Goal: Book appointment/travel/reservation

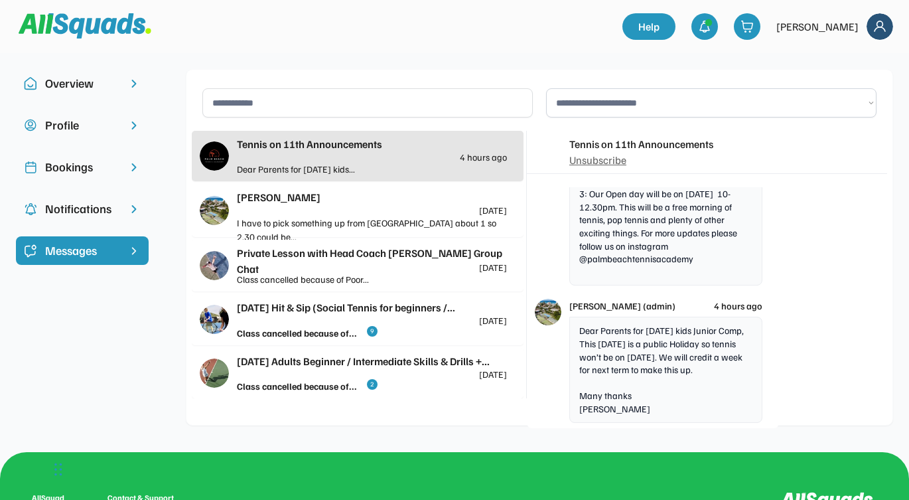
scroll to position [5493, 0]
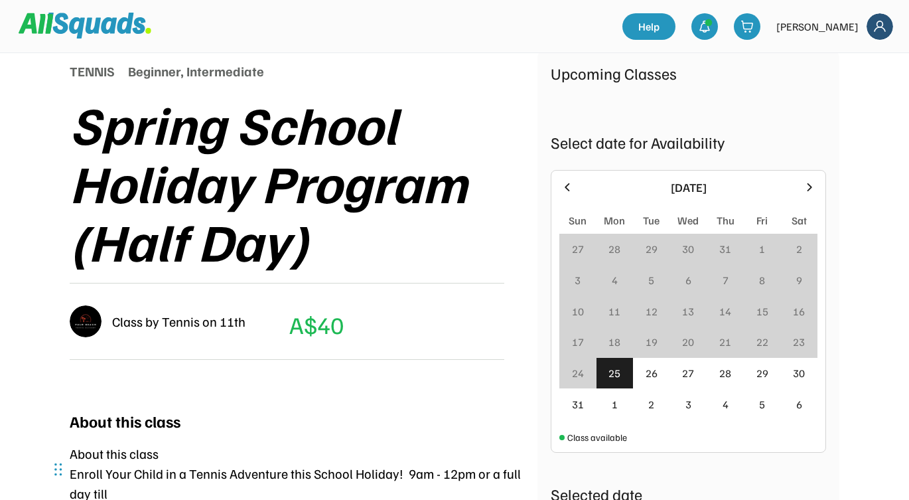
scroll to position [161, 0]
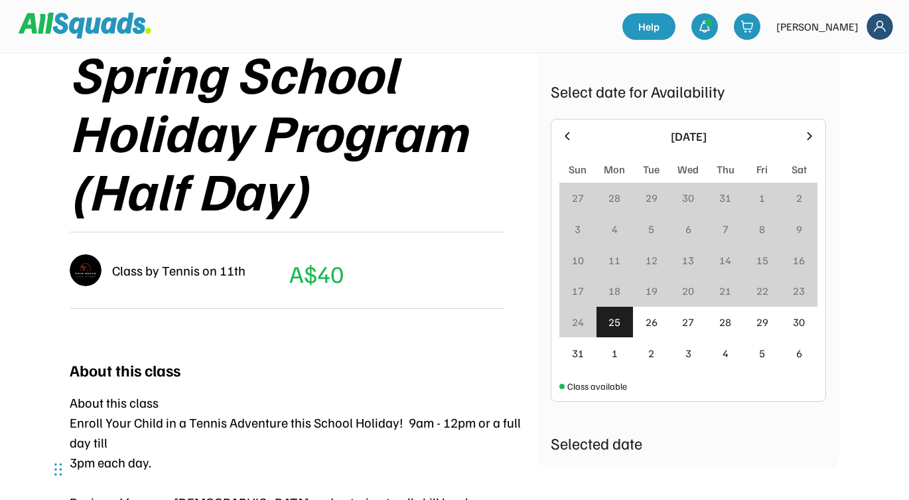
scroll to position [218, 0]
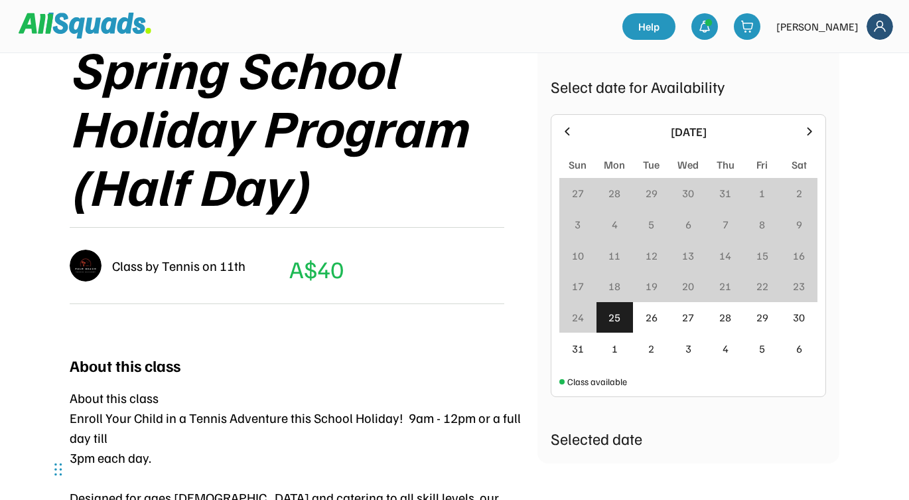
click at [613, 355] on div "1" at bounding box center [615, 348] width 6 height 16
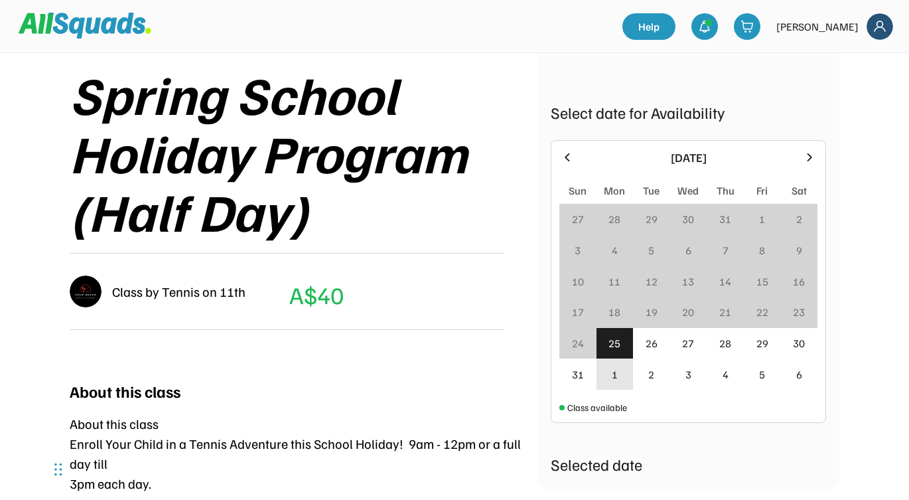
scroll to position [197, 0]
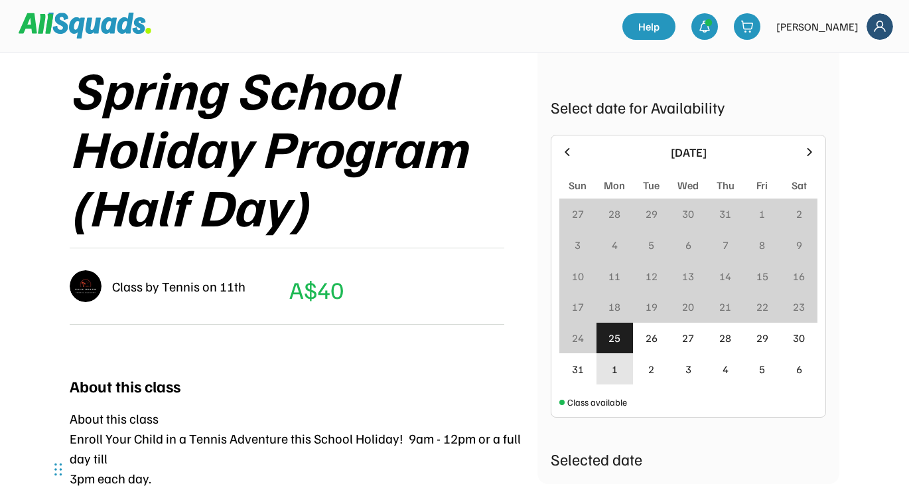
click at [617, 375] on div "1" at bounding box center [615, 369] width 6 height 16
click at [652, 368] on div "2" at bounding box center [651, 369] width 6 height 16
click at [688, 368] on div "3" at bounding box center [689, 369] width 6 height 16
click at [726, 372] on div "4" at bounding box center [726, 369] width 6 height 16
click at [760, 369] on div "5" at bounding box center [762, 369] width 6 height 16
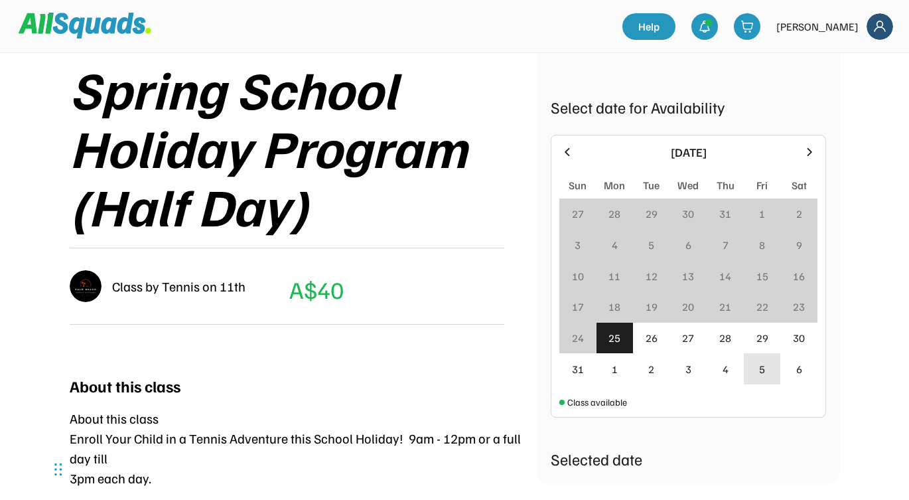
click at [767, 341] on div "29" at bounding box center [763, 338] width 12 height 16
click at [721, 341] on div "28" at bounding box center [725, 338] width 12 height 16
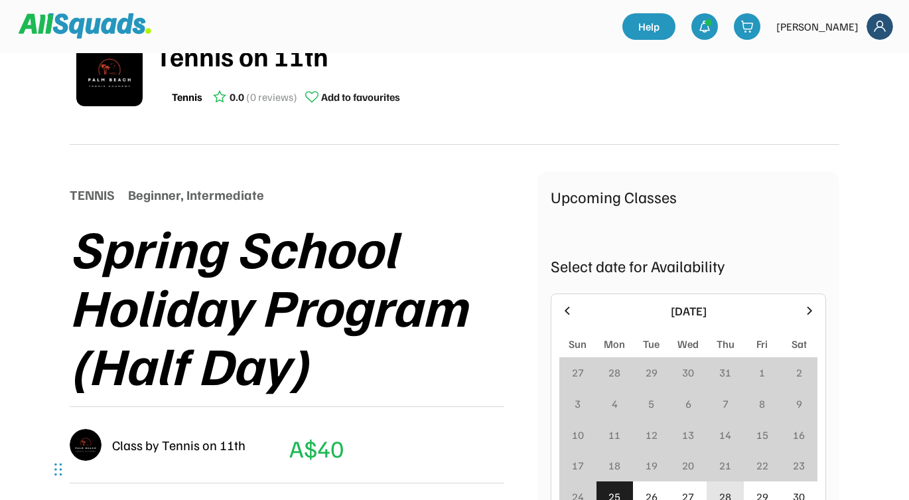
scroll to position [33, 0]
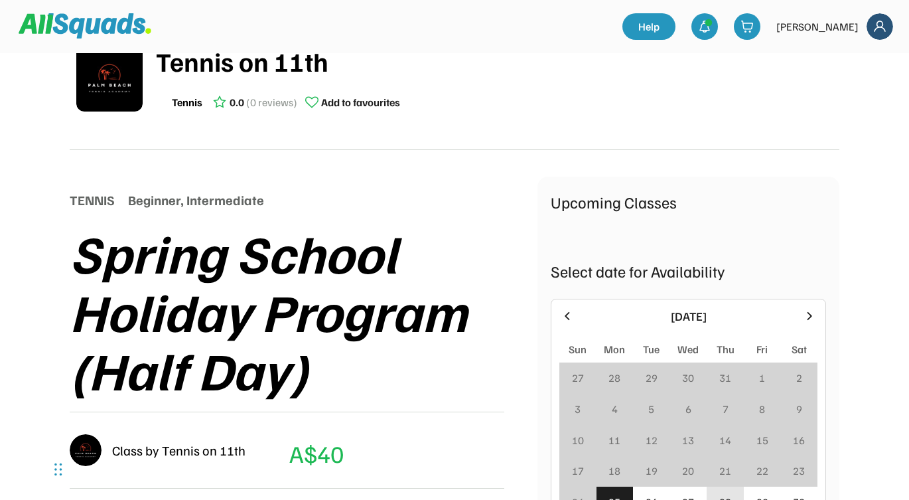
click at [715, 271] on div "Select date for Availability" at bounding box center [688, 271] width 275 height 24
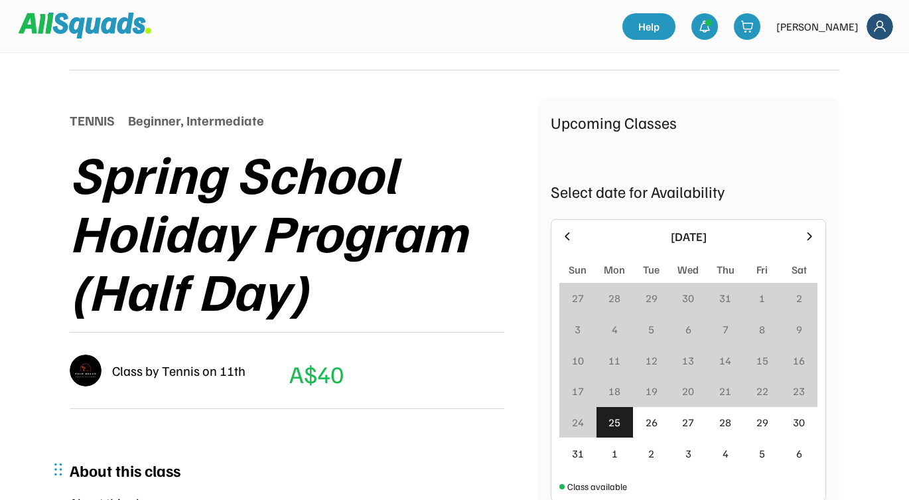
scroll to position [118, 0]
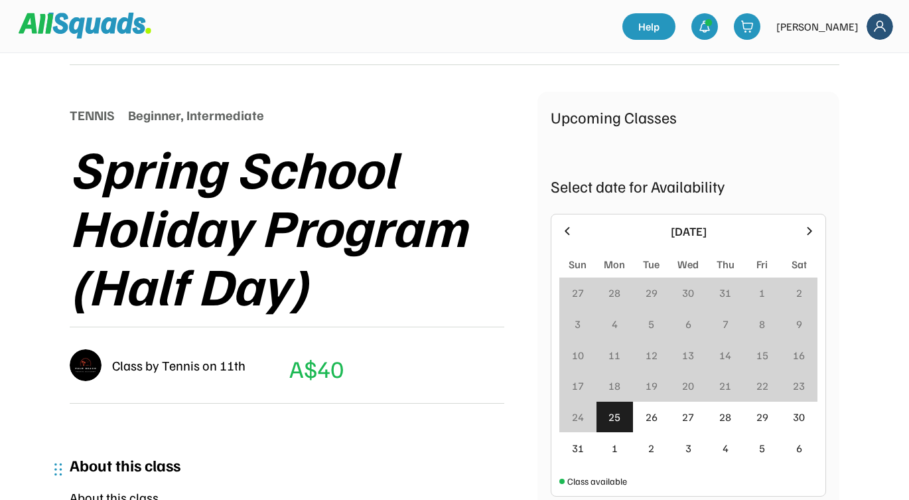
click at [812, 237] on icon at bounding box center [809, 231] width 15 height 15
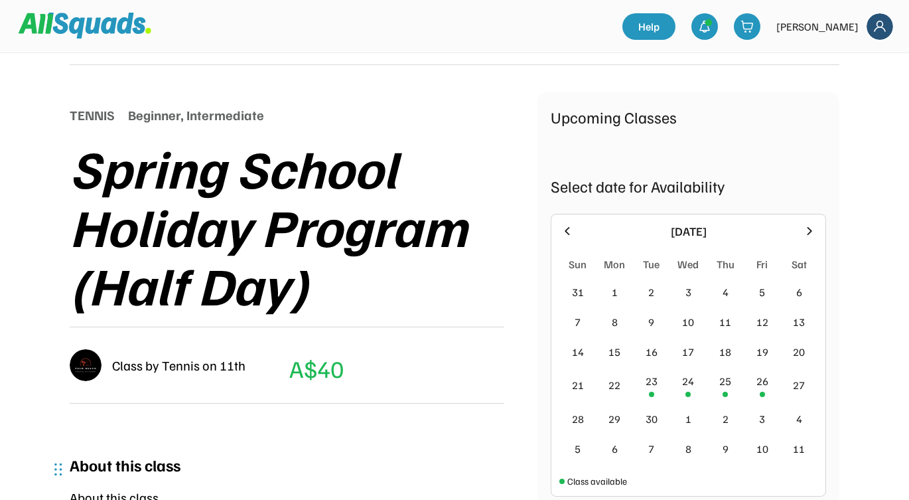
click at [615, 297] on div "1" at bounding box center [615, 292] width 6 height 16
click at [575, 298] on div "31" at bounding box center [578, 292] width 12 height 16
click at [650, 296] on div "2" at bounding box center [651, 292] width 6 height 16
click at [687, 304] on div "3" at bounding box center [688, 292] width 37 height 30
click at [726, 298] on div "4" at bounding box center [726, 292] width 6 height 16
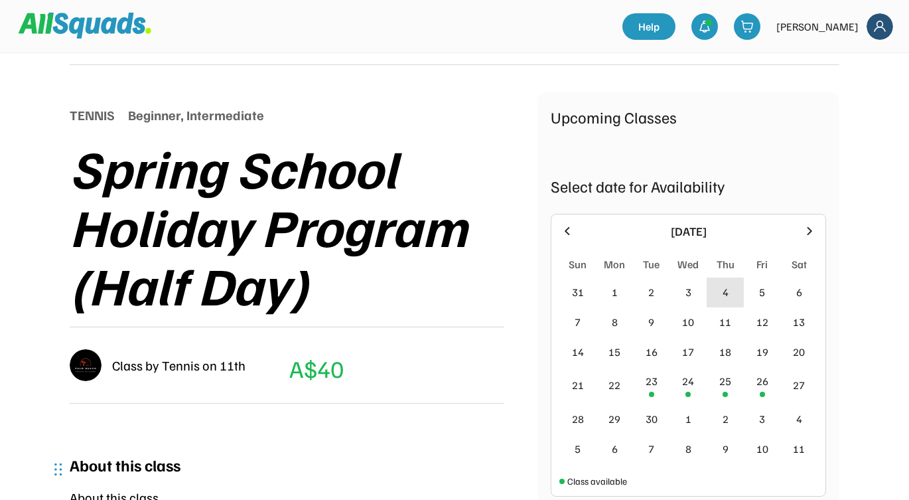
click at [760, 294] on div "5" at bounding box center [762, 292] width 6 height 16
click at [788, 291] on div "6" at bounding box center [798, 292] width 37 height 30
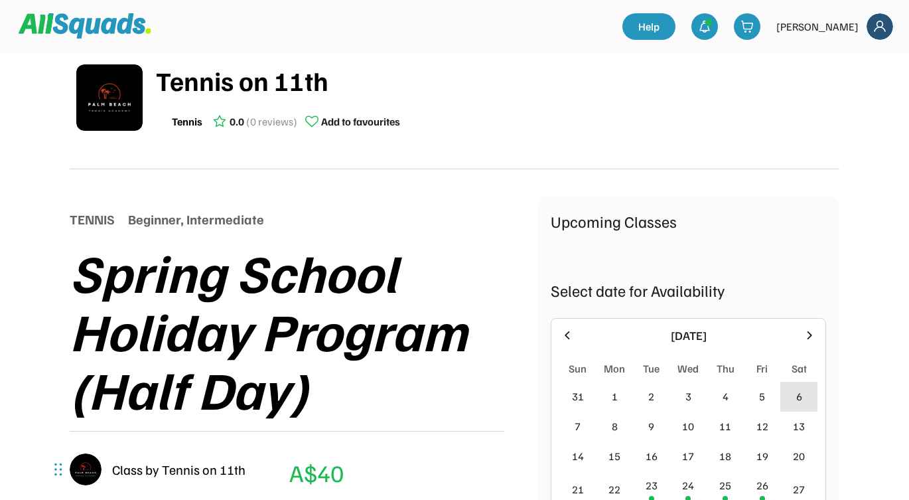
scroll to position [0, 0]
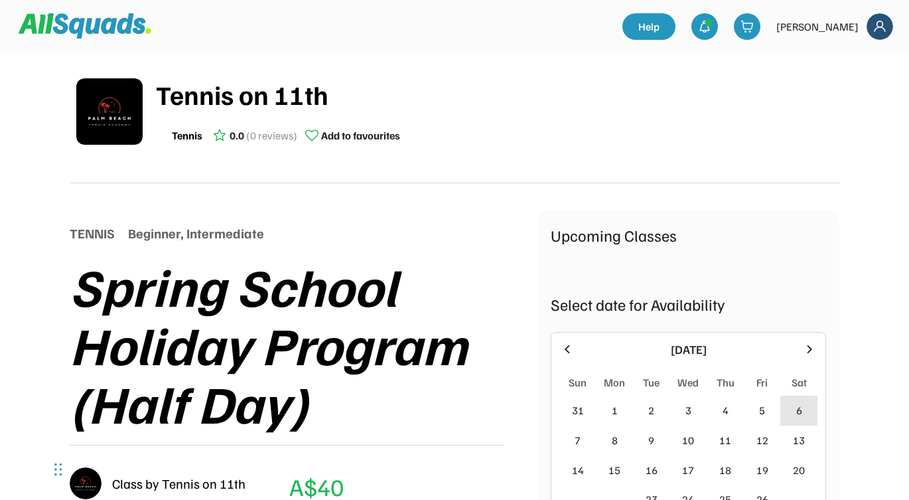
click at [224, 97] on div "Tennis on 11th" at bounding box center [498, 94] width 684 height 40
click at [99, 115] on img at bounding box center [109, 111] width 66 height 66
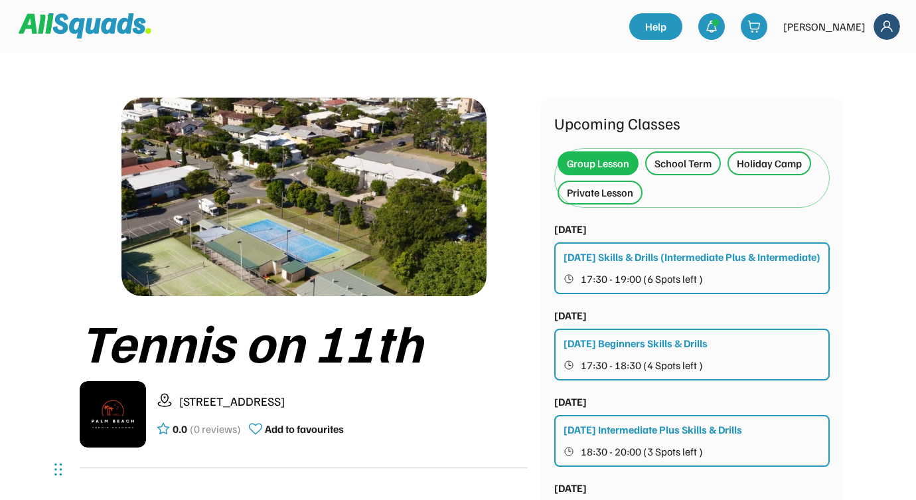
scroll to position [1, 0]
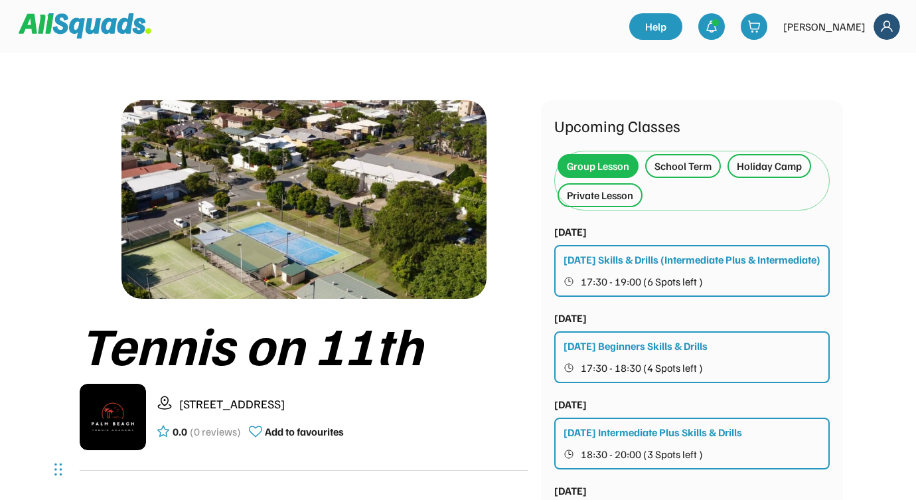
click at [685, 165] on div "School Term" at bounding box center [682, 166] width 57 height 16
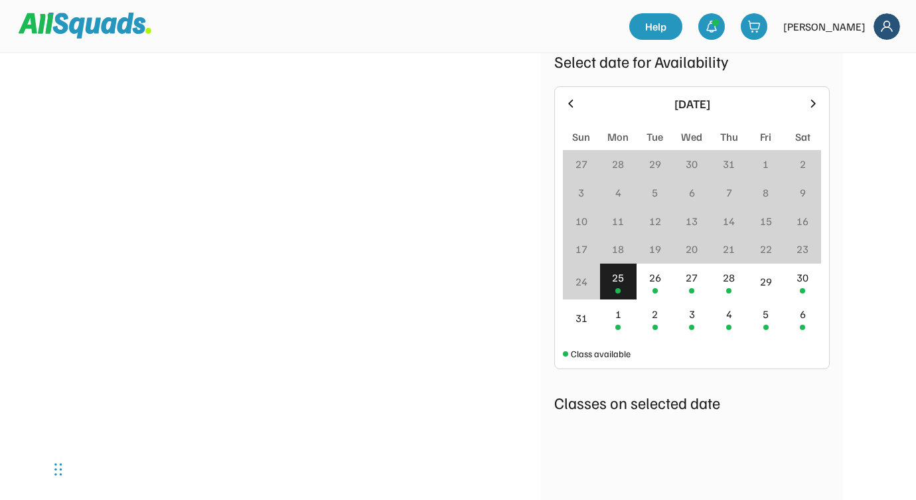
scroll to position [1921, 0]
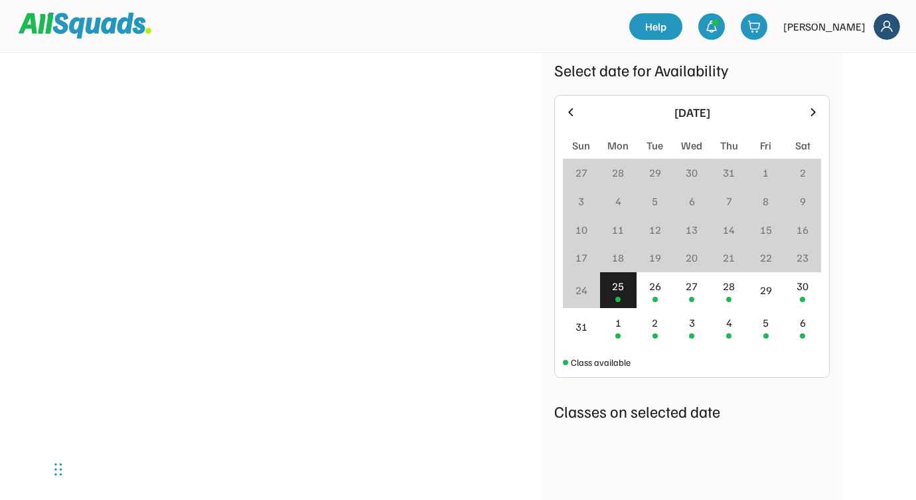
click at [768, 333] on div at bounding box center [765, 335] width 5 height 5
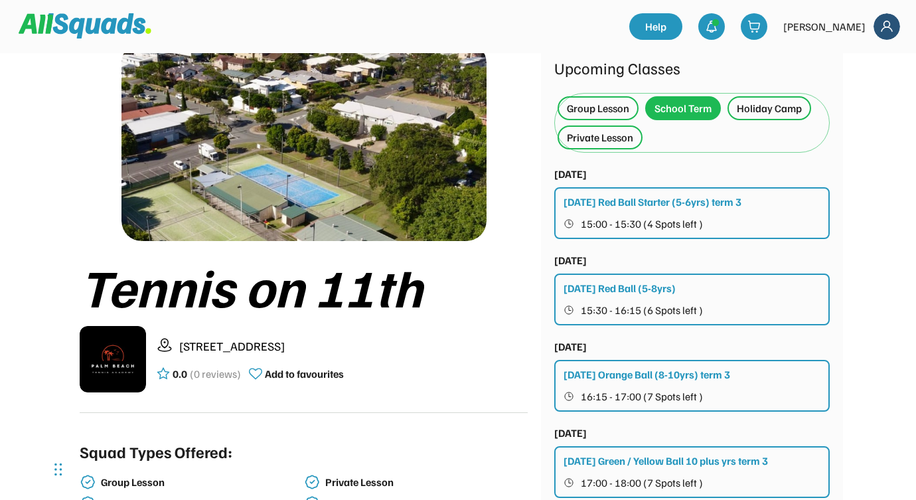
scroll to position [0, 0]
